Goal: Task Accomplishment & Management: Use online tool/utility

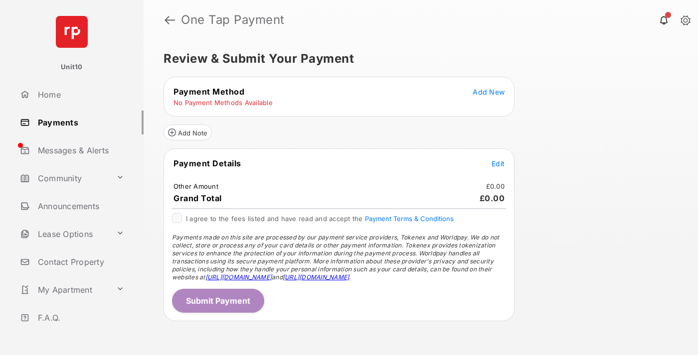
click at [488, 92] on span "Add New" at bounding box center [489, 92] width 32 height 8
